Goal: Information Seeking & Learning: Learn about a topic

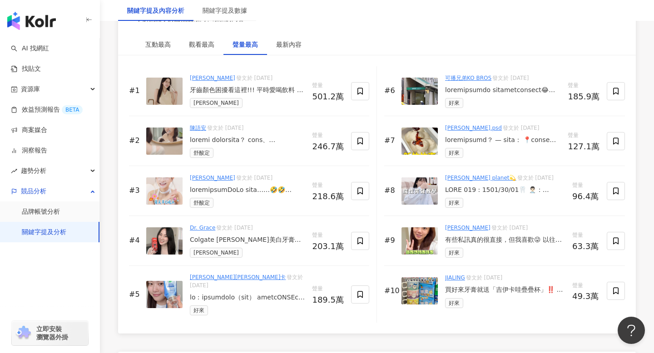
click at [53, 235] on link "關鍵字提及分析" at bounding box center [44, 232] width 44 height 9
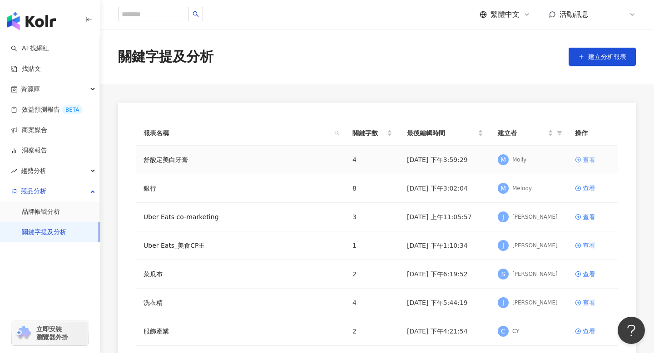
click at [586, 158] on div "查看" at bounding box center [589, 160] width 13 height 10
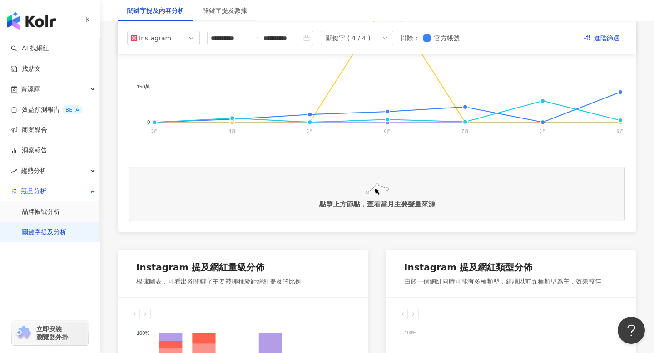
scroll to position [210, 0]
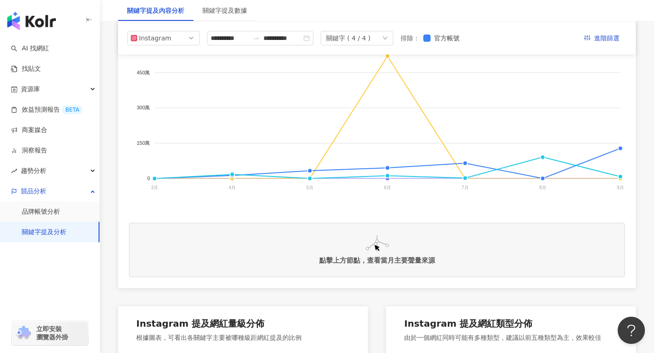
click at [388, 38] on icon "down" at bounding box center [384, 37] width 5 height 5
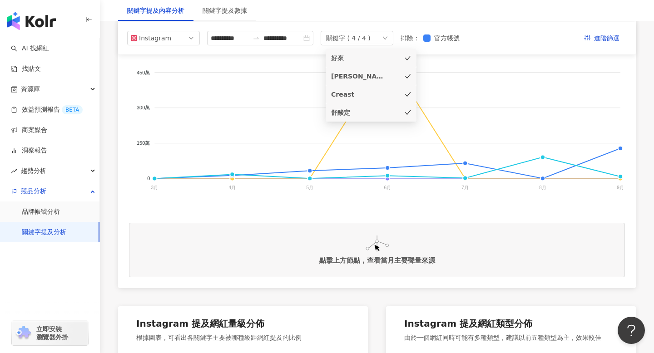
click at [403, 77] on div "[PERSON_NAME]" at bounding box center [371, 76] width 80 height 10
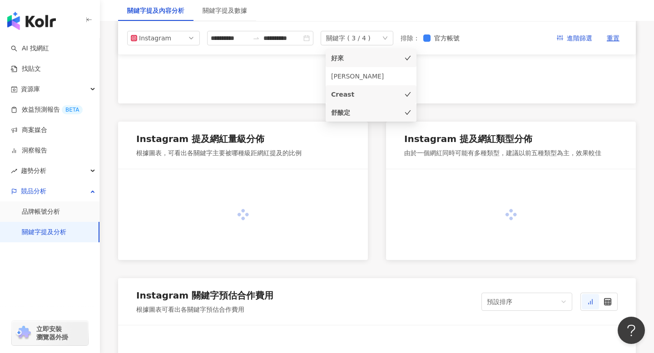
click at [410, 95] on icon "check" at bounding box center [408, 94] width 6 height 6
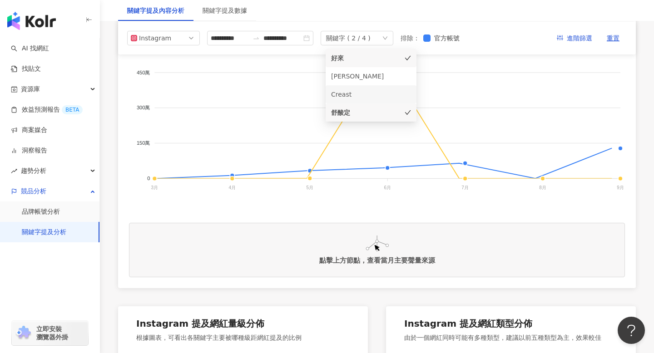
click at [408, 114] on icon "check" at bounding box center [408, 112] width 6 height 6
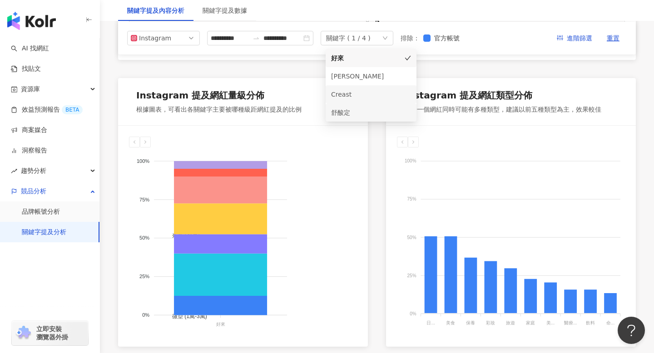
scroll to position [191, 0]
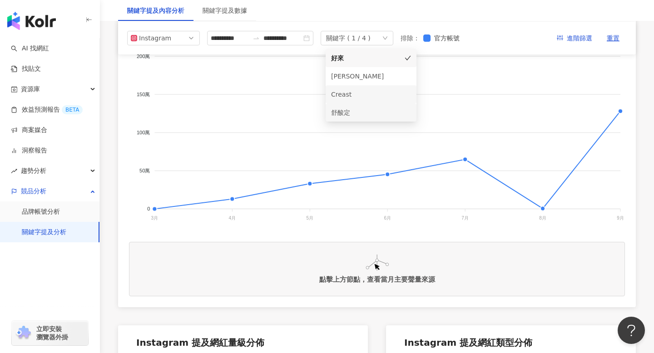
click at [408, 58] on icon "check" at bounding box center [408, 58] width 6 height 6
click at [408, 75] on div "[PERSON_NAME]" at bounding box center [371, 76] width 80 height 10
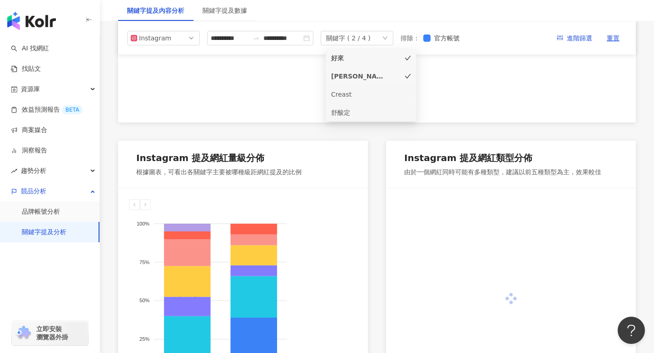
click at [409, 59] on icon "check" at bounding box center [408, 58] width 6 height 6
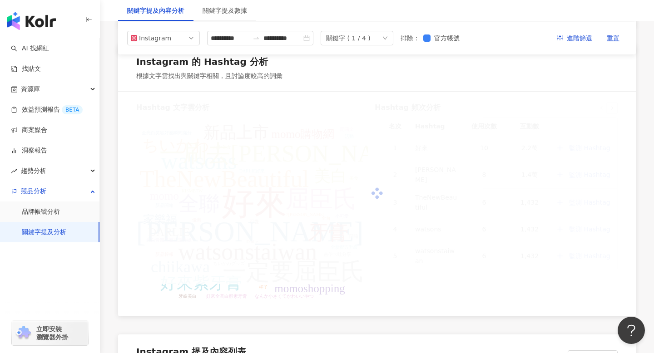
scroll to position [1728, 0]
